Goal: Task Accomplishment & Management: Use online tool/utility

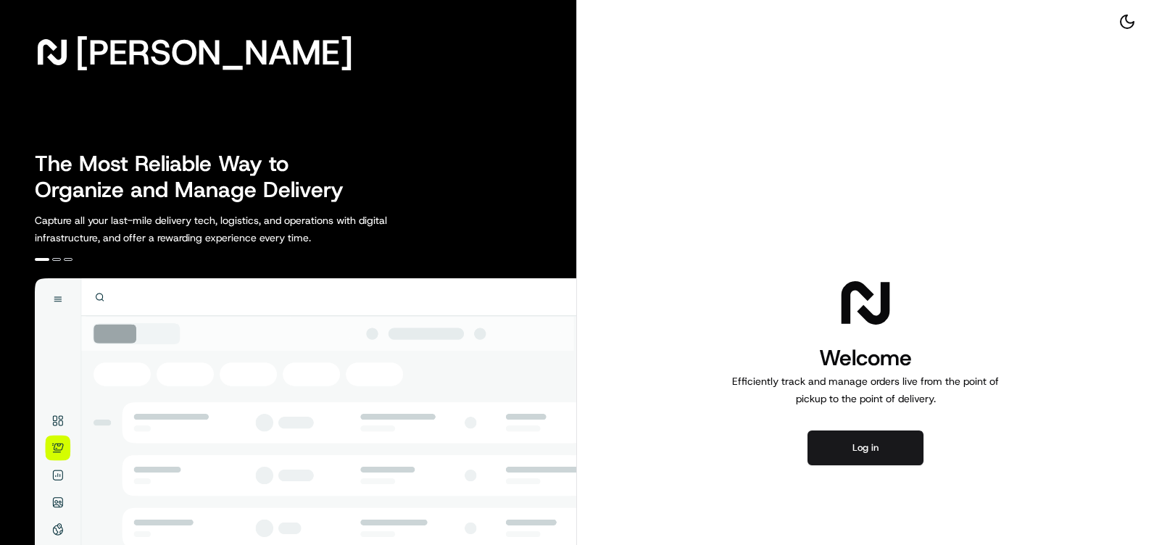
click at [885, 436] on button "Log in" at bounding box center [865, 447] width 116 height 35
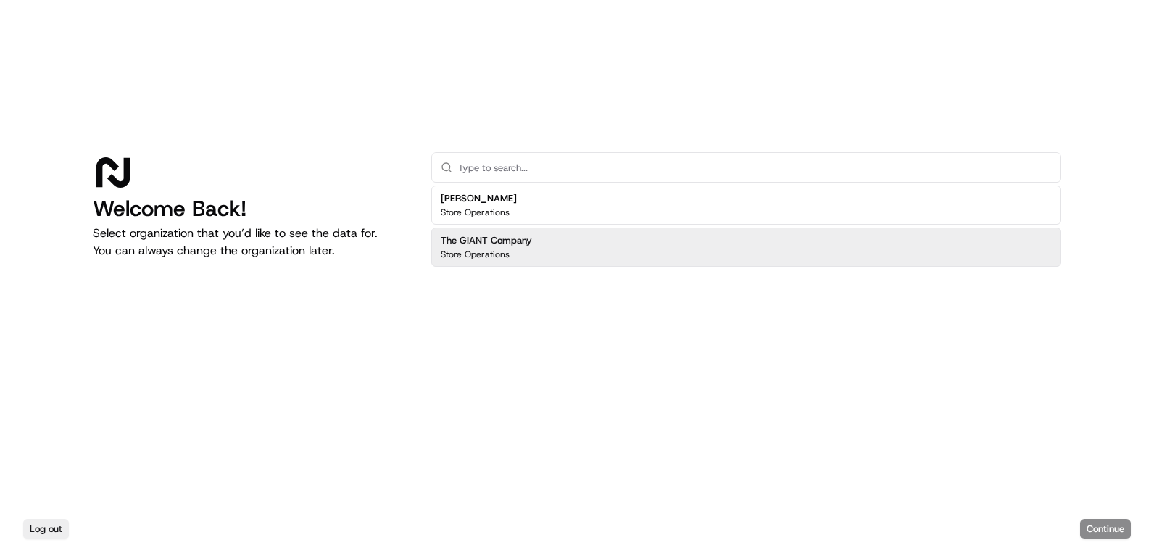
click at [560, 257] on div "The GIANT Company Store Operations" at bounding box center [746, 247] width 630 height 39
click at [1095, 531] on button "Continue" at bounding box center [1105, 529] width 51 height 20
